Goal: Find specific page/section: Find specific page/section

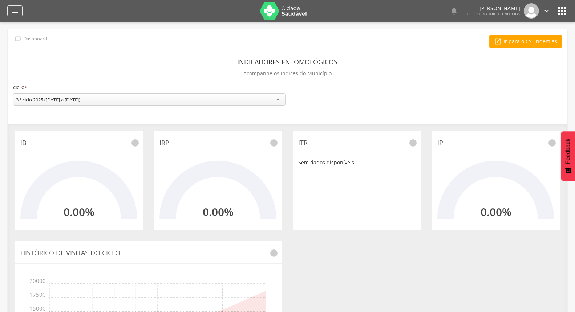
click at [19, 12] on icon "" at bounding box center [15, 11] width 9 height 9
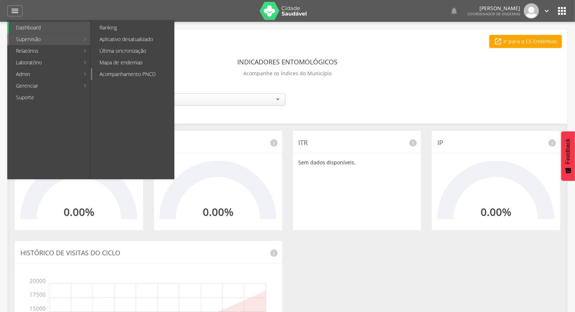
click at [140, 69] on link "Acompanhamento PNCD" at bounding box center [133, 74] width 82 height 12
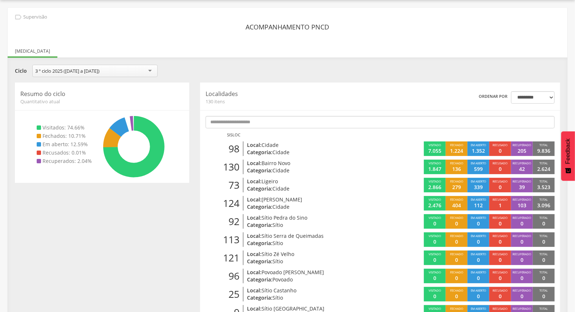
scroll to position [81, 0]
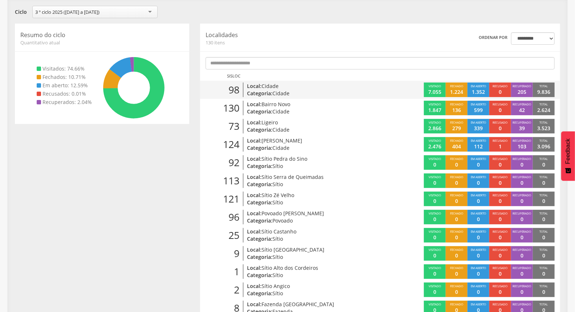
click at [260, 82] on p "Local: Cidade" at bounding box center [305, 85] width 117 height 7
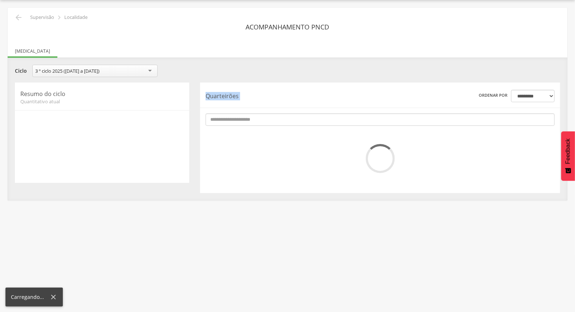
click at [260, 82] on div "**********" at bounding box center [380, 137] width 360 height 110
click at [343, 93] on p "Quarteirões" at bounding box center [282, 96] width 153 height 8
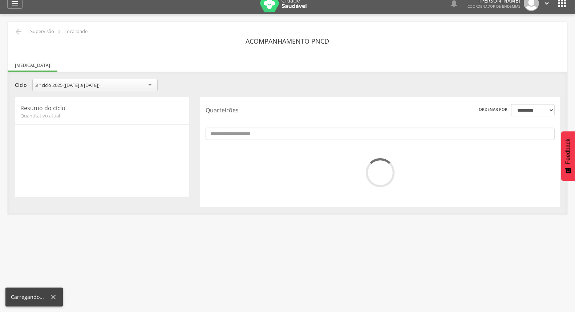
scroll to position [0, 0]
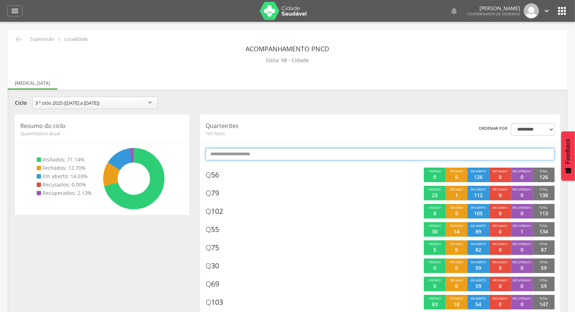
click at [280, 154] on input "text" at bounding box center [380, 154] width 349 height 12
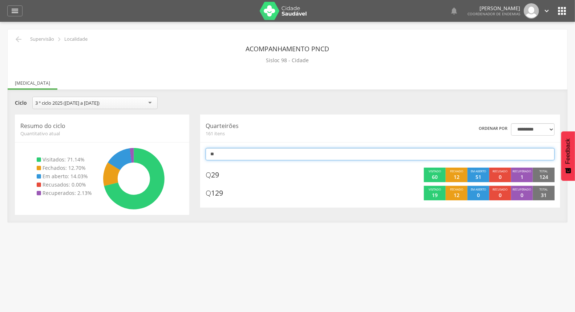
type input "*"
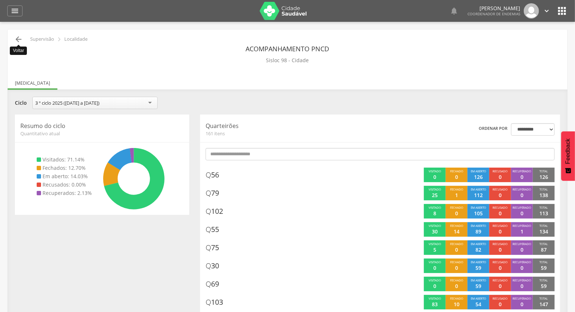
click at [20, 38] on icon "" at bounding box center [18, 39] width 9 height 9
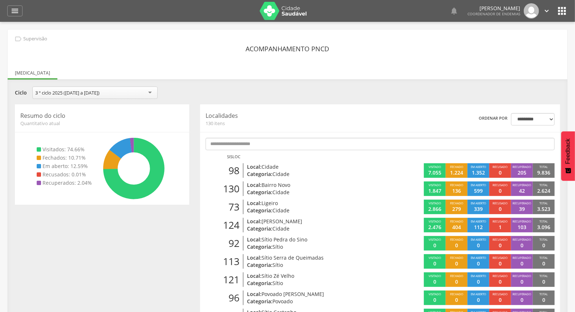
click at [544, 9] on icon "" at bounding box center [547, 11] width 8 height 8
click at [502, 42] on link "Sair" at bounding box center [521, 41] width 57 height 9
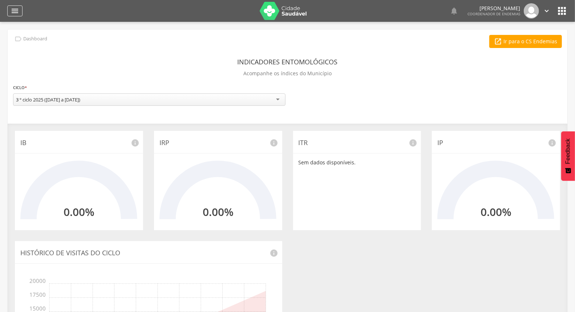
click at [13, 9] on icon "" at bounding box center [15, 11] width 9 height 9
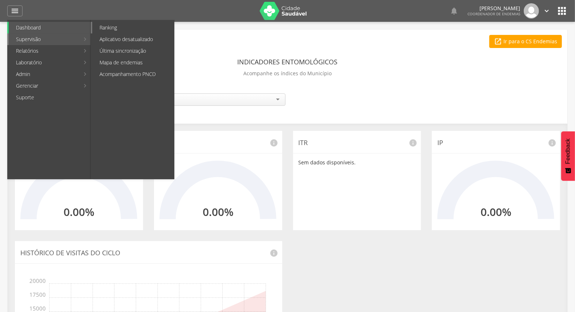
click at [133, 28] on link "Ranking" at bounding box center [133, 28] width 82 height 12
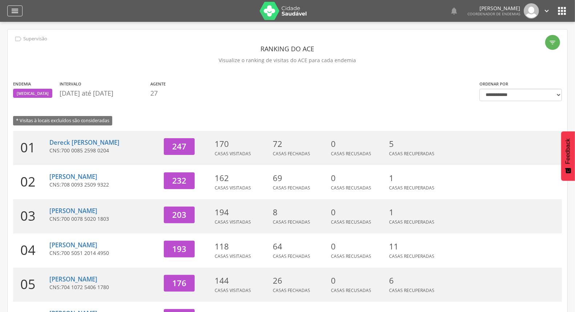
click at [19, 8] on icon "" at bounding box center [15, 11] width 9 height 9
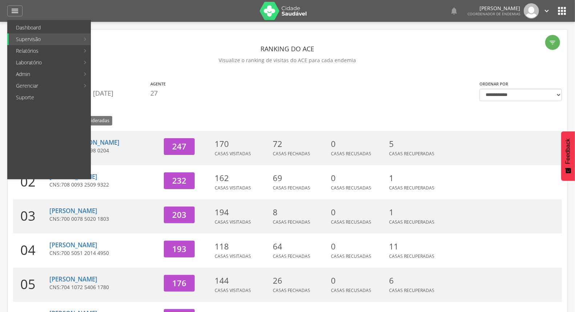
click at [126, 73] on link "Acompanhamento PNCD" at bounding box center [133, 74] width 82 height 12
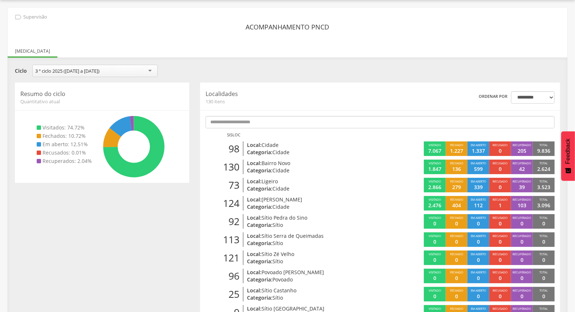
scroll to position [62, 0]
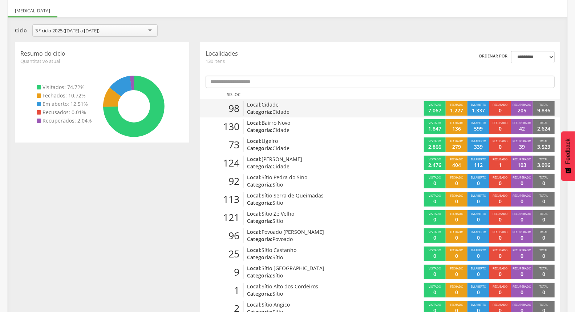
click at [317, 106] on p "Local: Cidade" at bounding box center [305, 104] width 117 height 7
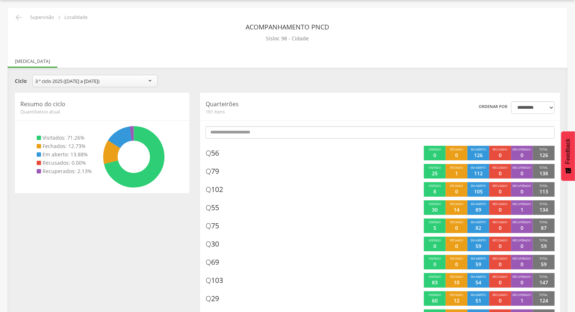
scroll to position [62, 0]
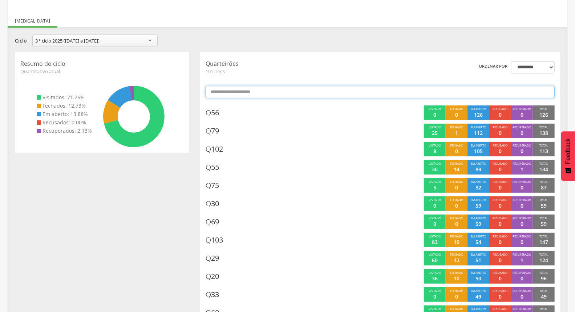
click at [318, 94] on input "text" at bounding box center [380, 92] width 349 height 12
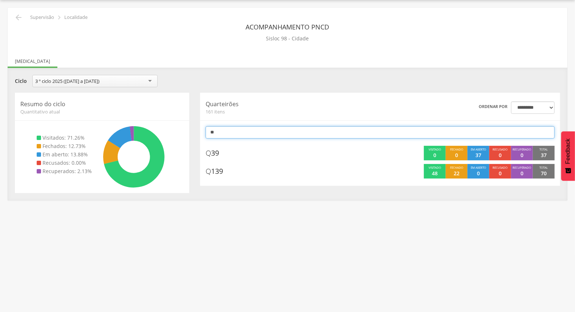
type input "*"
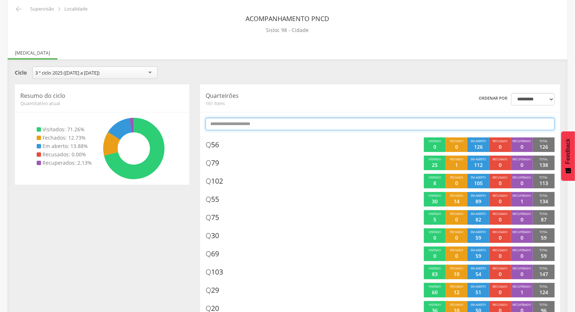
scroll to position [0, 0]
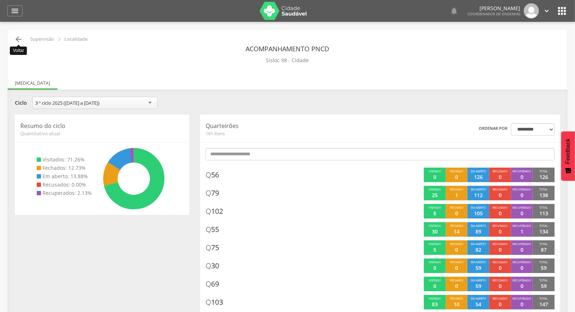
click at [15, 39] on icon "" at bounding box center [18, 39] width 9 height 9
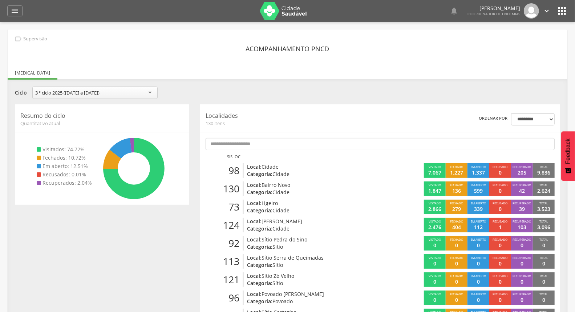
click at [549, 11] on icon "" at bounding box center [547, 11] width 8 height 8
click at [534, 38] on link "Sair" at bounding box center [521, 41] width 57 height 9
